Goal: Information Seeking & Learning: Learn about a topic

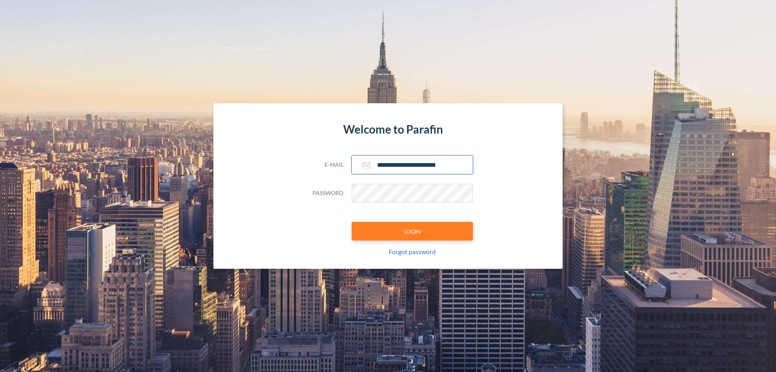
type input "**********"
click at [412, 231] on button "LOGIN" at bounding box center [412, 231] width 121 height 19
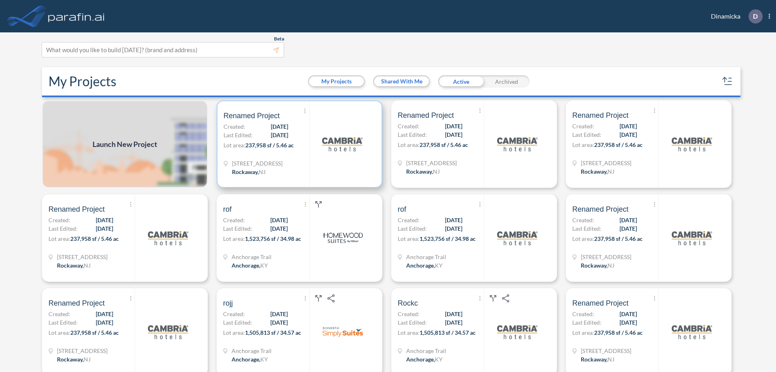
scroll to position [2, 0]
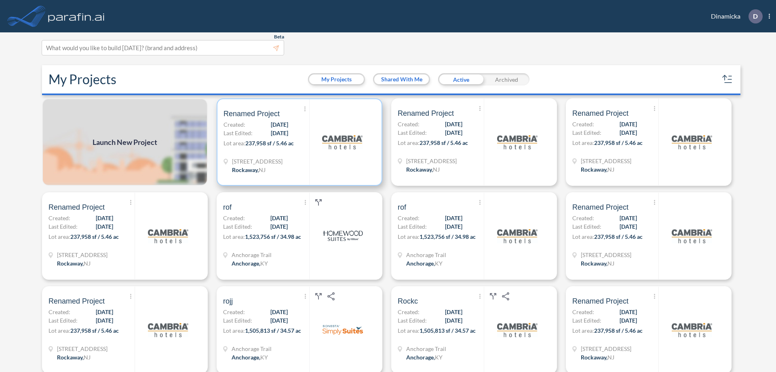
click at [298, 142] on p "Lot area: 237,958 sf / 5.46 ac" at bounding box center [267, 145] width 86 height 12
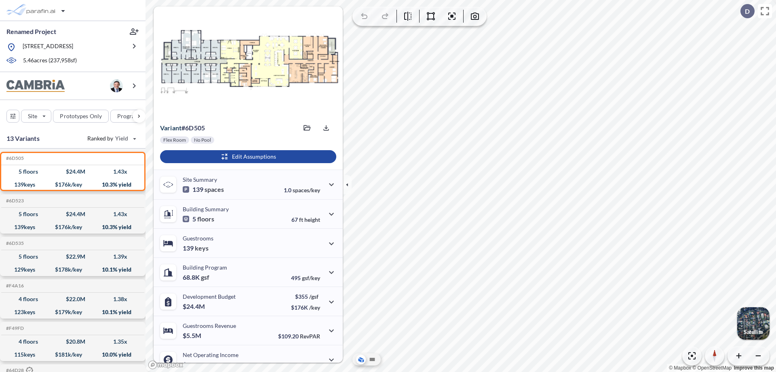
scroll to position [41, 0]
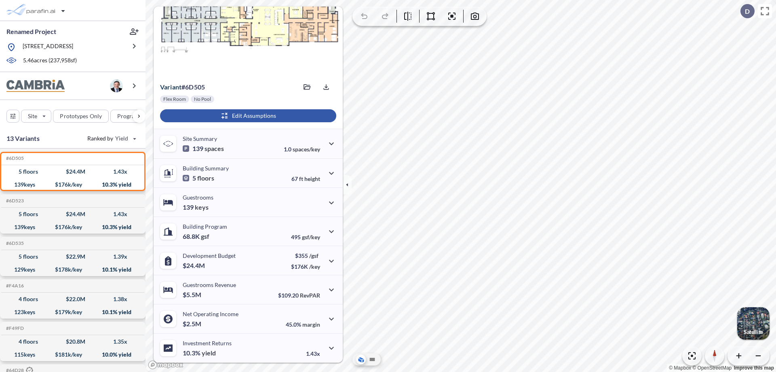
click at [247, 116] on div "button" at bounding box center [248, 115] width 176 height 13
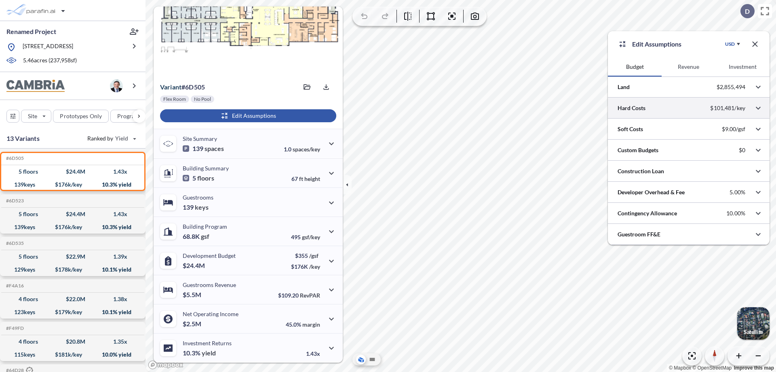
click at [689, 108] on div at bounding box center [689, 107] width 162 height 21
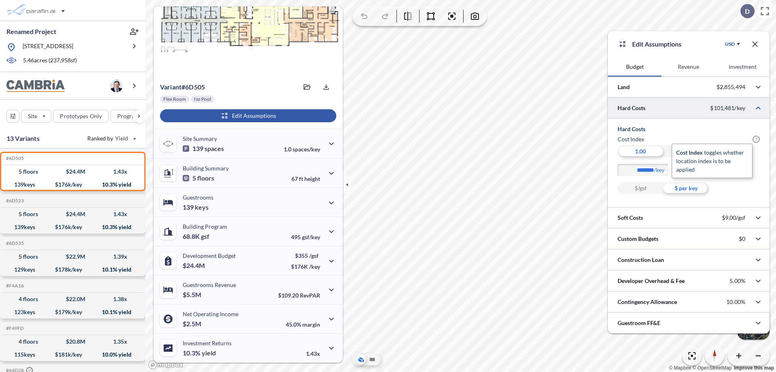
click at [756, 139] on span "?" at bounding box center [756, 138] width 7 height 7
